Goal: Information Seeking & Learning: Learn about a topic

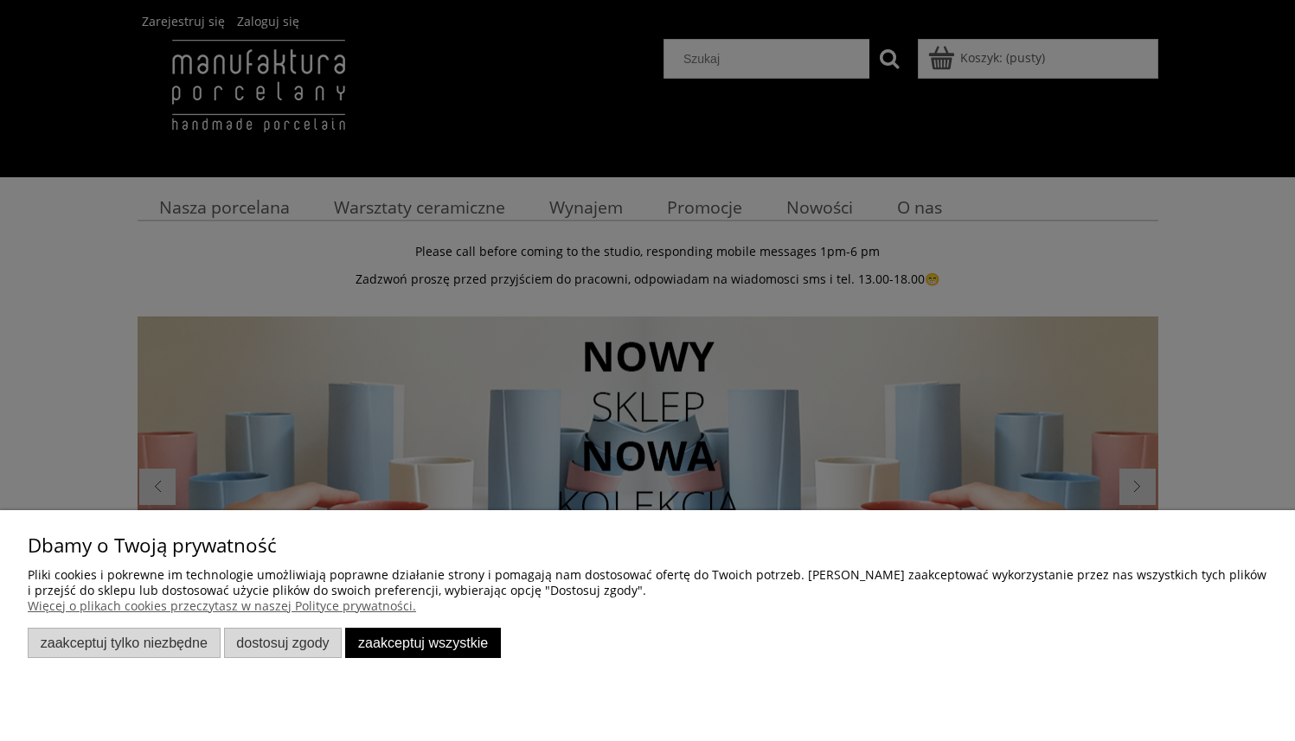
click at [434, 639] on button "Zaakceptuj wszystkie" at bounding box center [423, 643] width 156 height 30
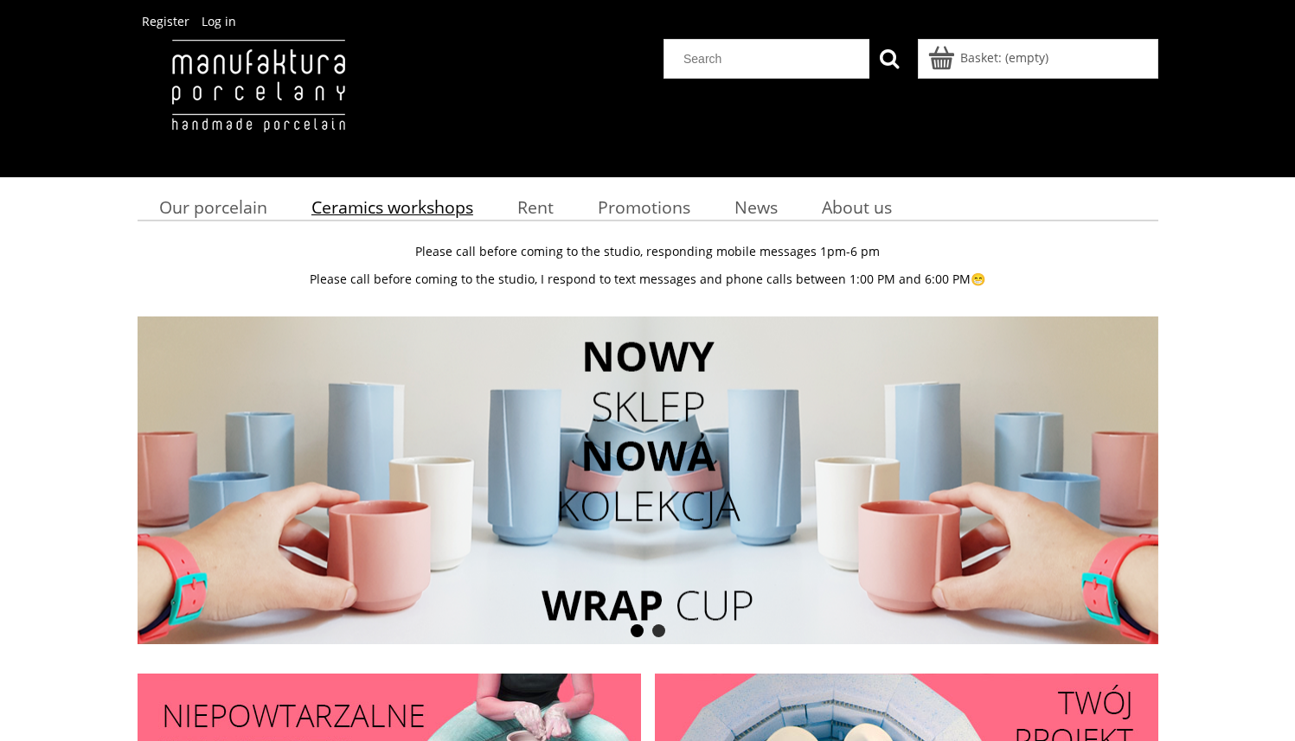
click at [388, 211] on font "Ceramics workshops" at bounding box center [392, 206] width 162 height 23
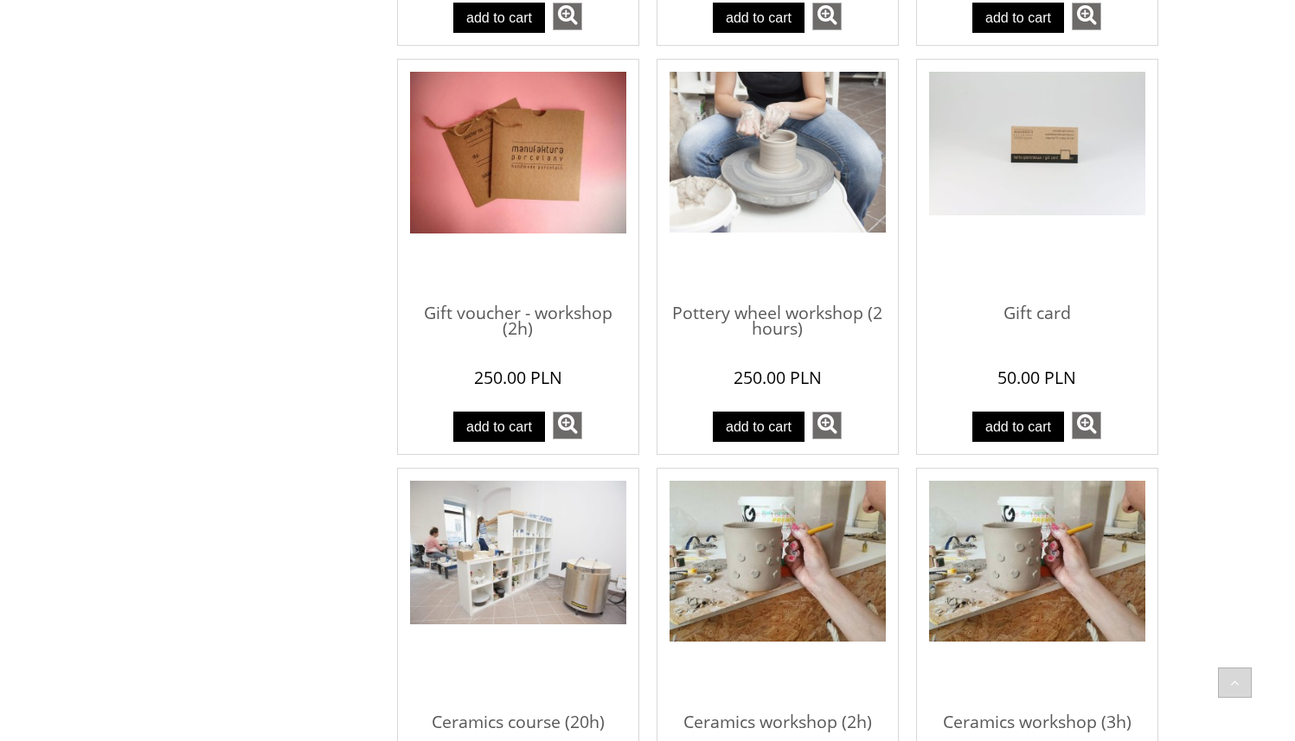
scroll to position [401, 0]
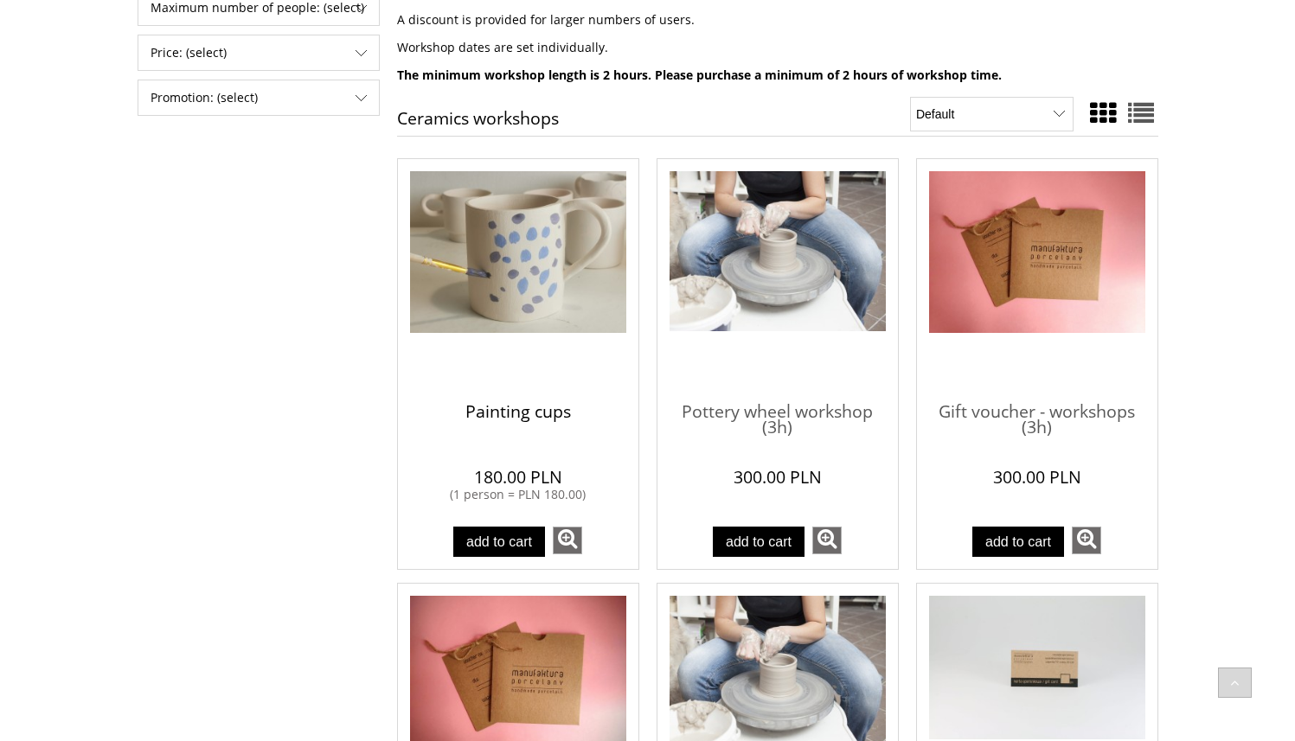
click at [545, 419] on font "Painting cups" at bounding box center [518, 411] width 106 height 23
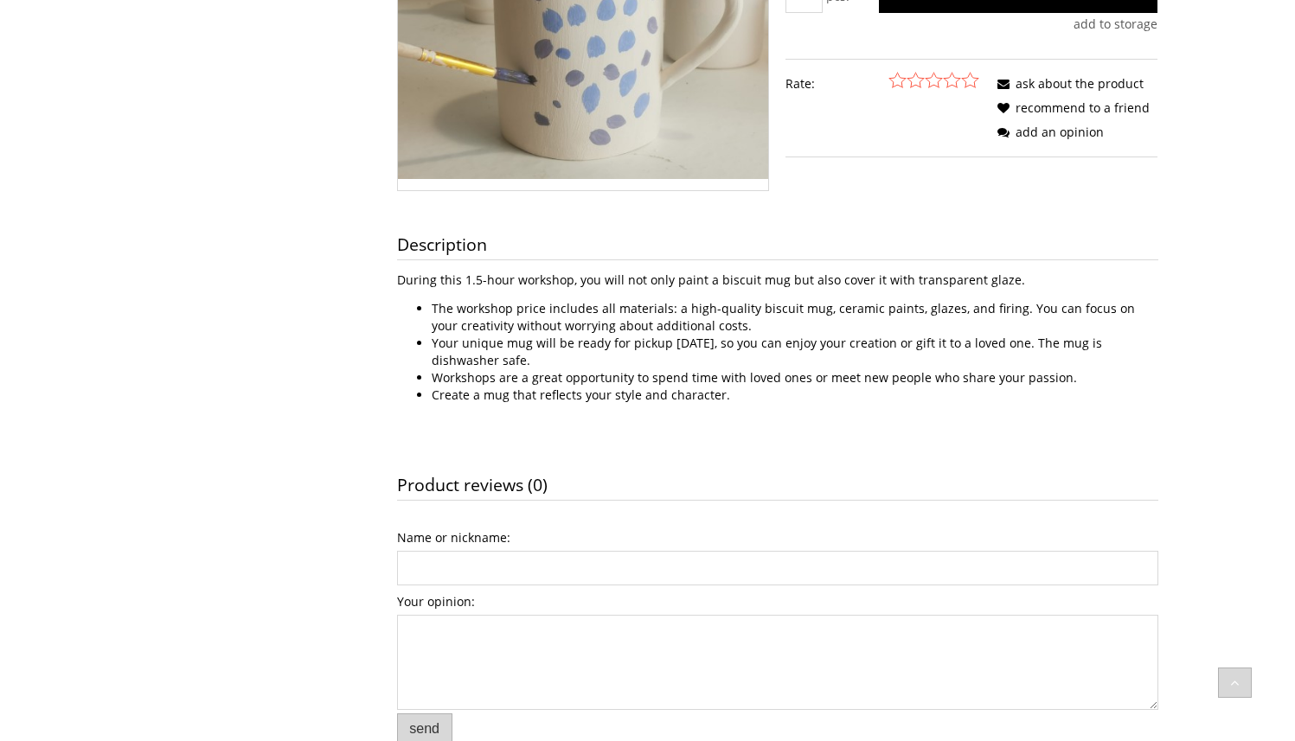
scroll to position [157, 0]
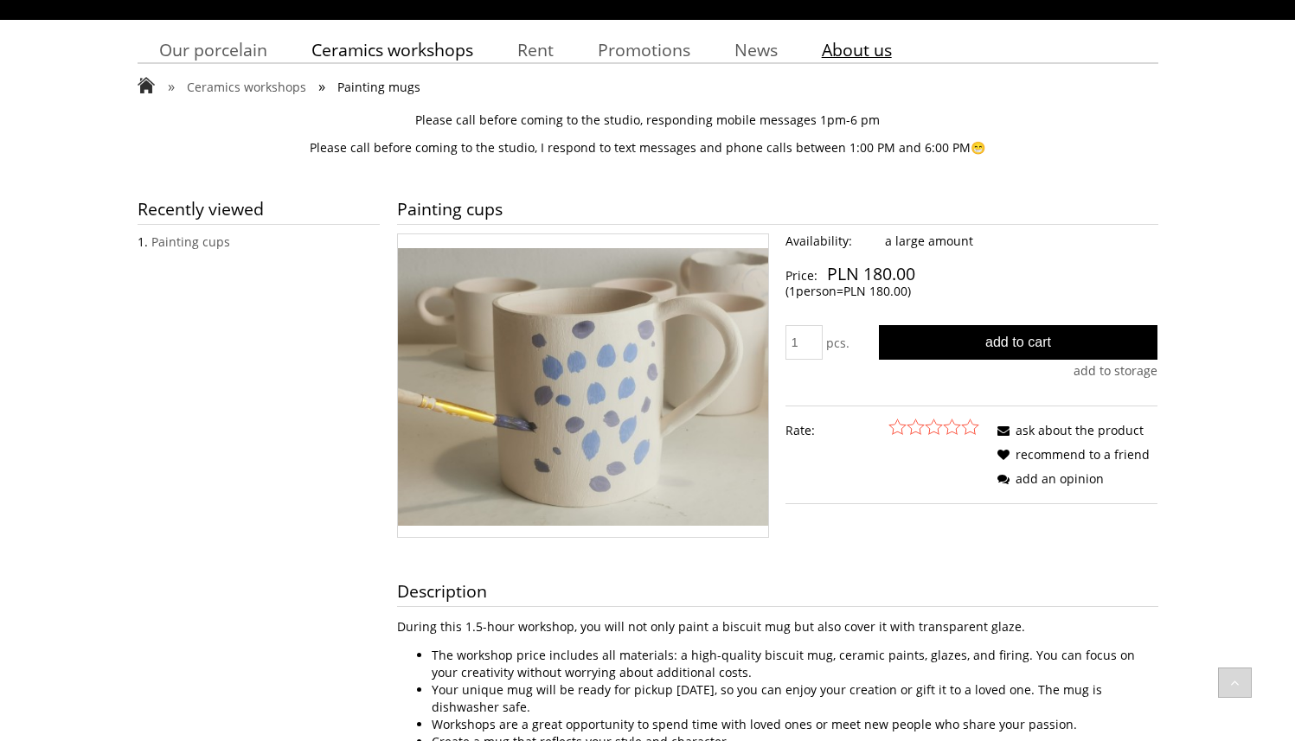
click at [867, 49] on font "About us" at bounding box center [857, 49] width 70 height 23
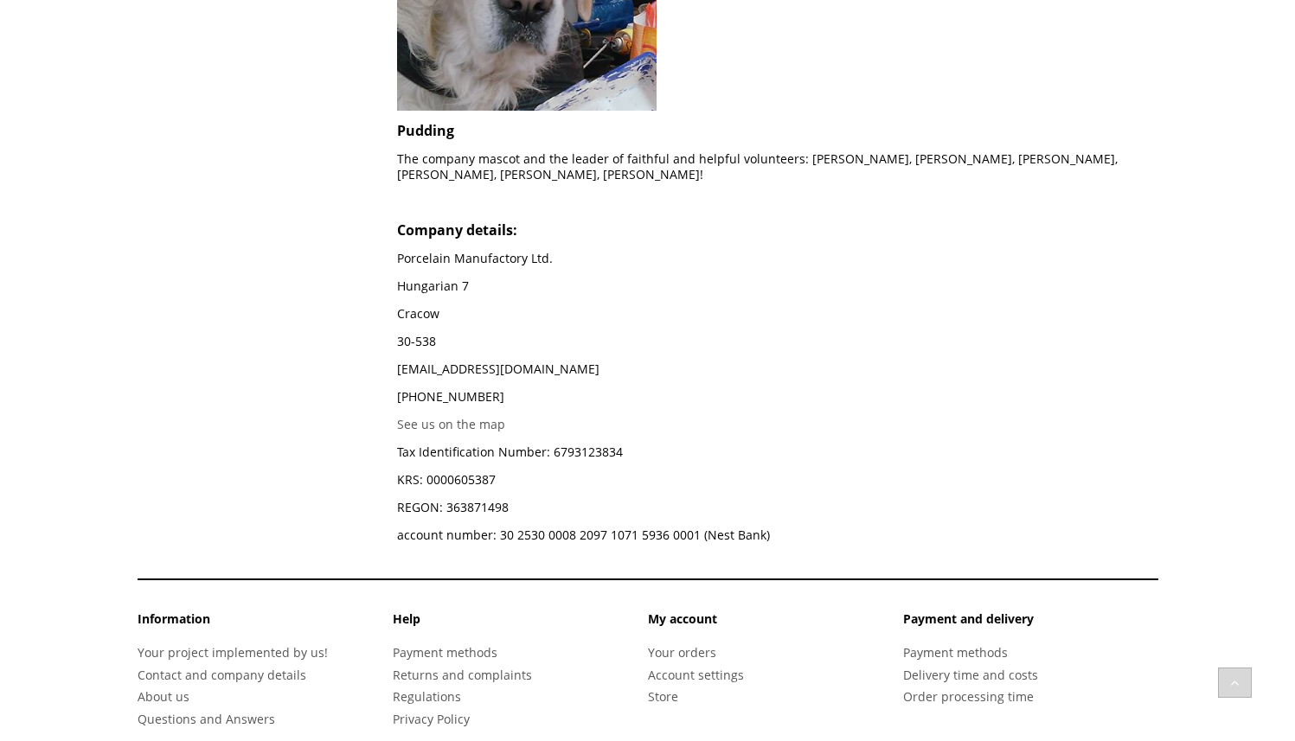
scroll to position [1705, 0]
